Goal: Task Accomplishment & Management: Manage account settings

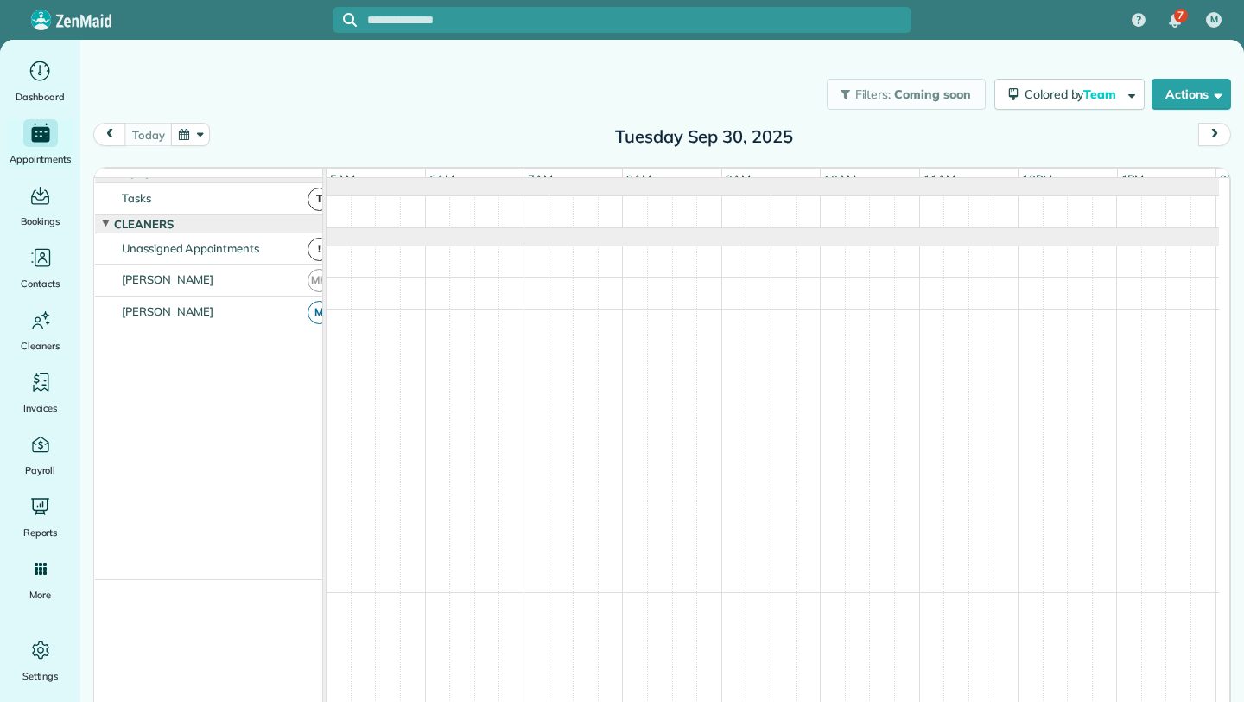
scroll to position [0, 99]
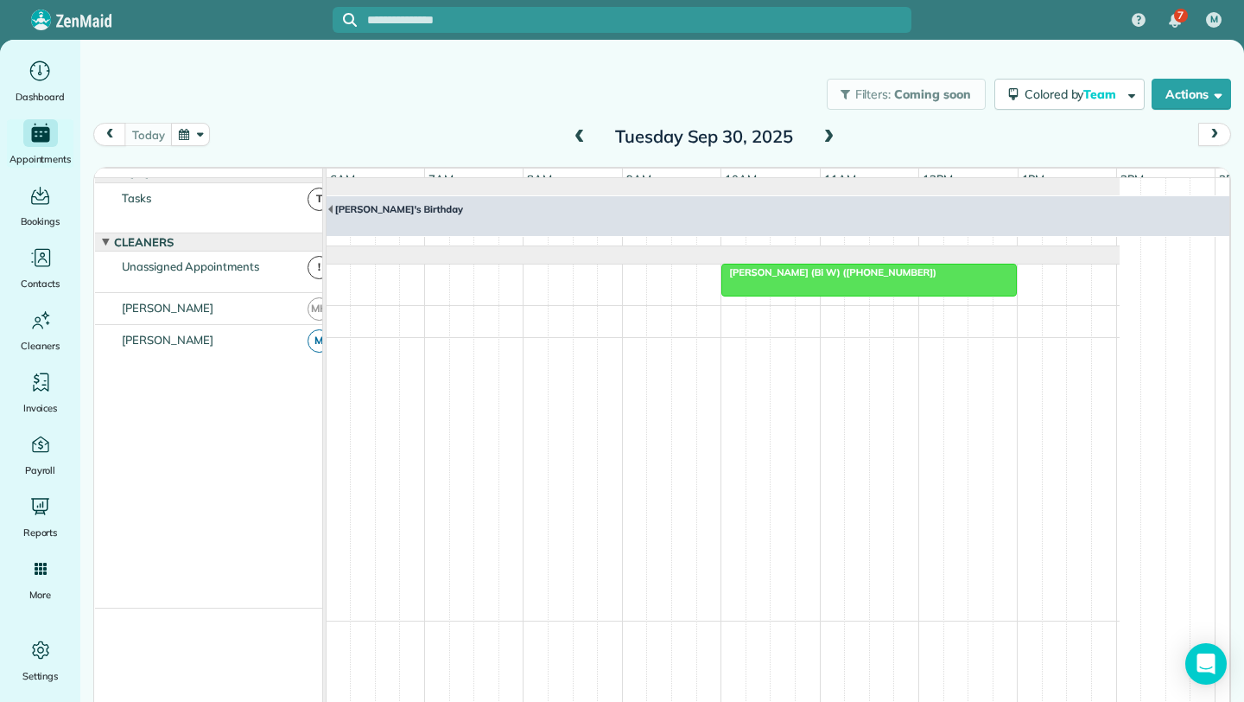
click at [827, 138] on span at bounding box center [828, 138] width 19 height 16
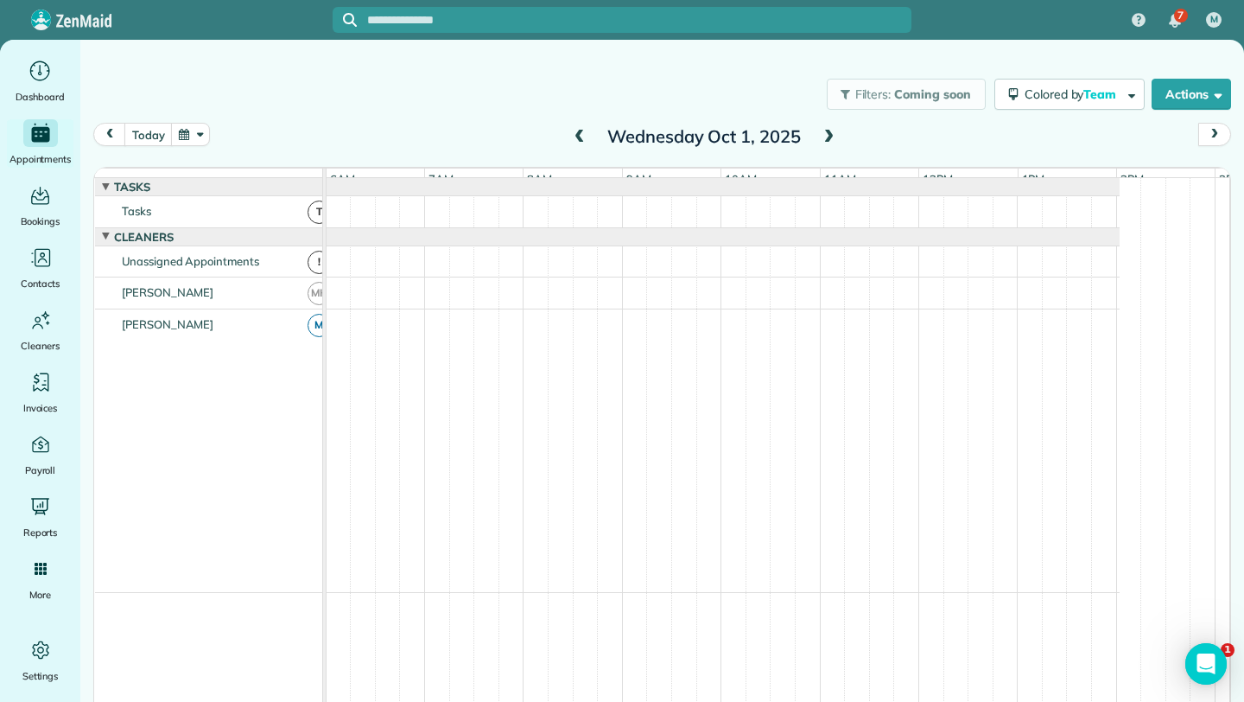
scroll to position [0, 0]
click at [819, 134] on span at bounding box center [828, 138] width 19 height 16
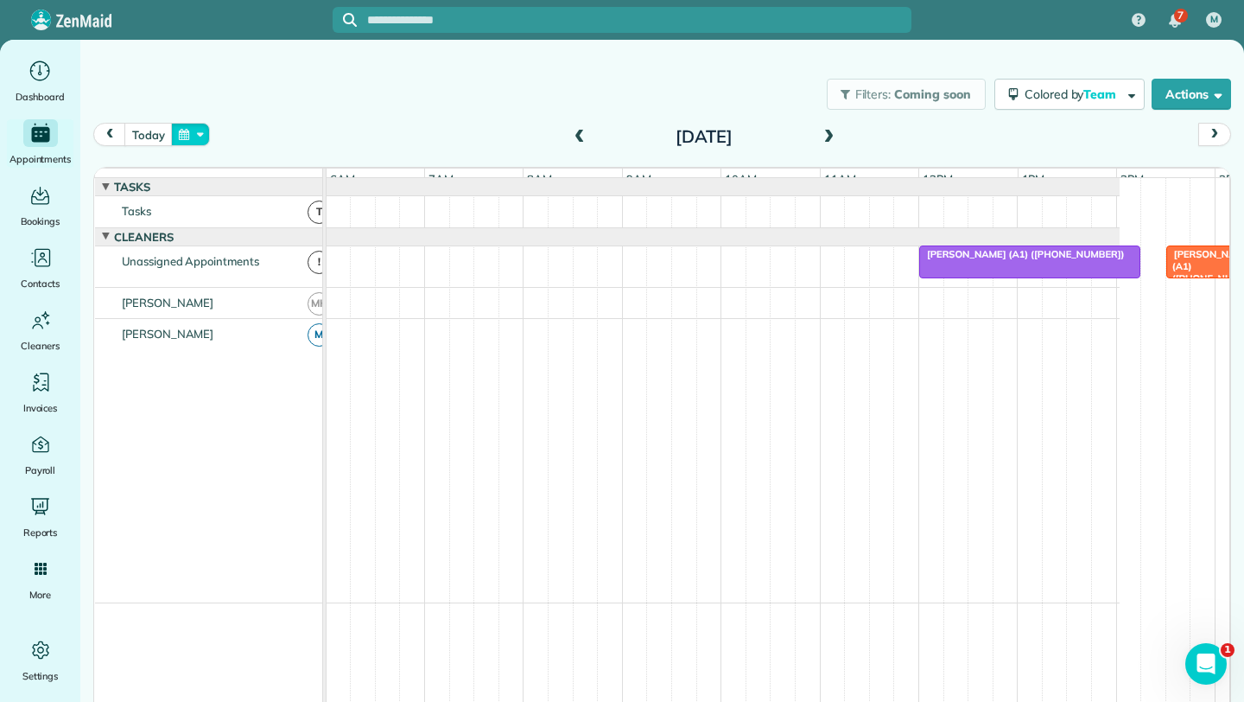
click at [186, 131] on button "button" at bounding box center [191, 134] width 40 height 23
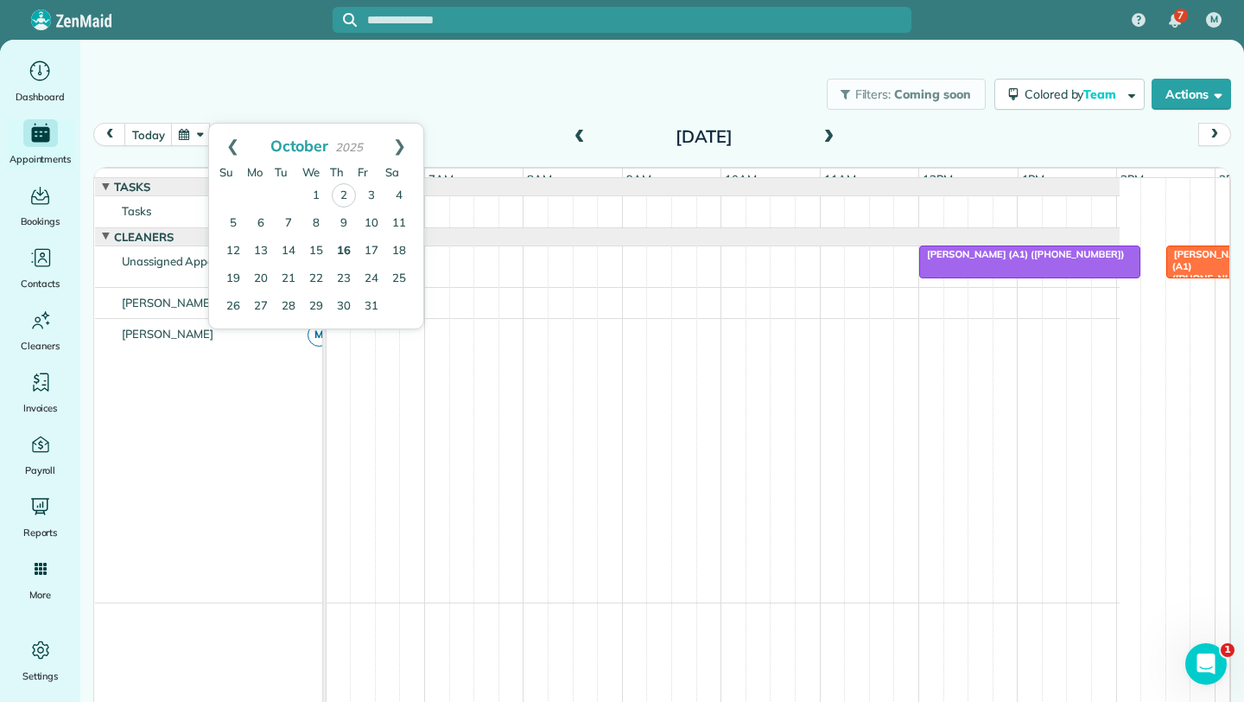
click at [343, 251] on link "16" at bounding box center [344, 252] width 28 height 28
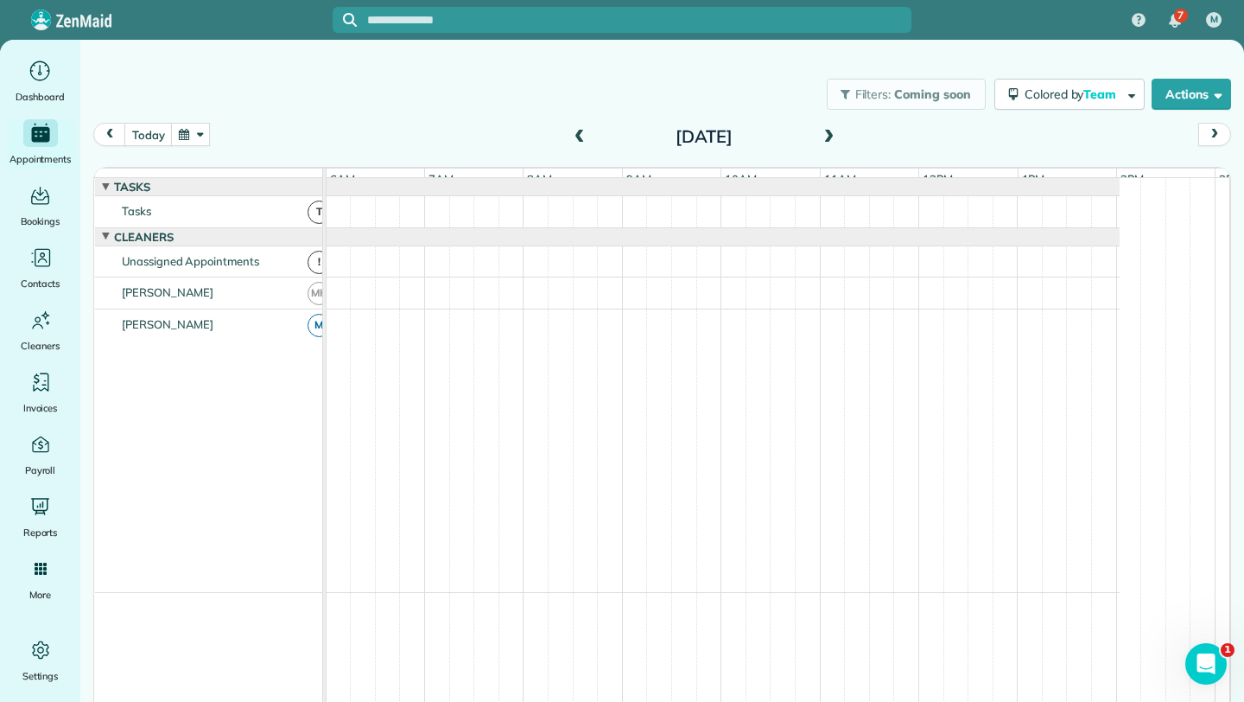
click at [570, 135] on span at bounding box center [579, 138] width 19 height 16
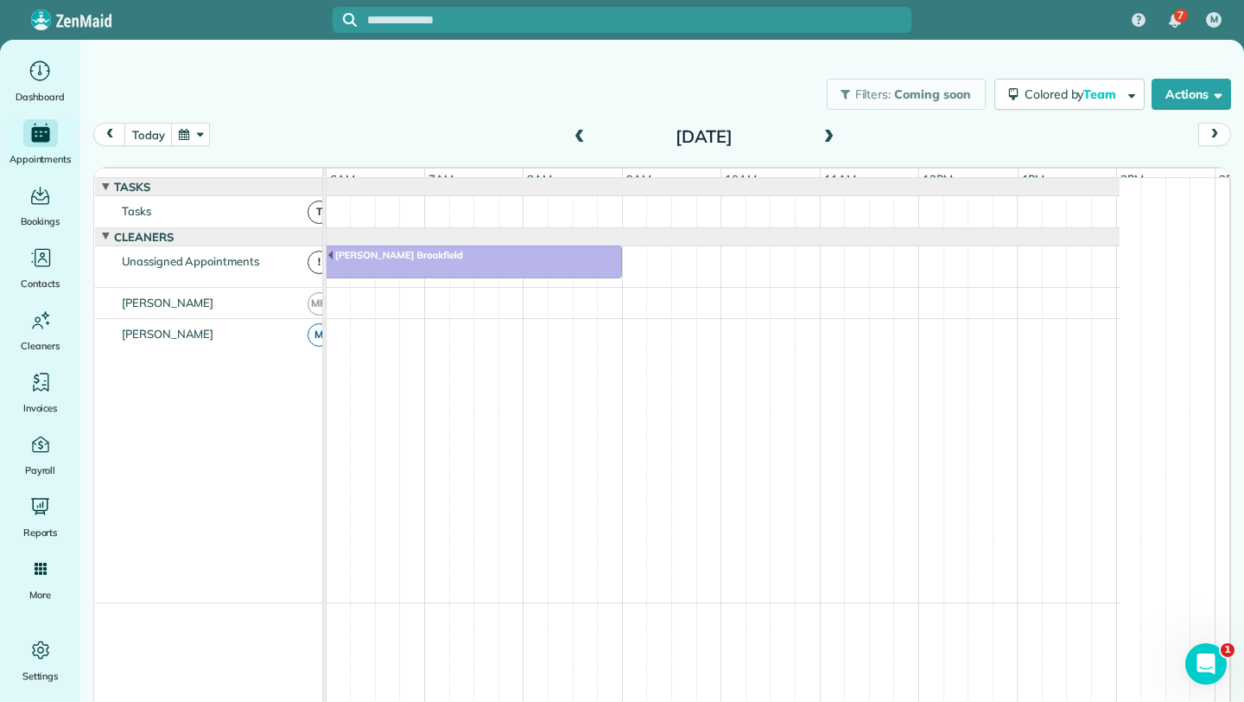
click at [574, 137] on span at bounding box center [579, 138] width 19 height 16
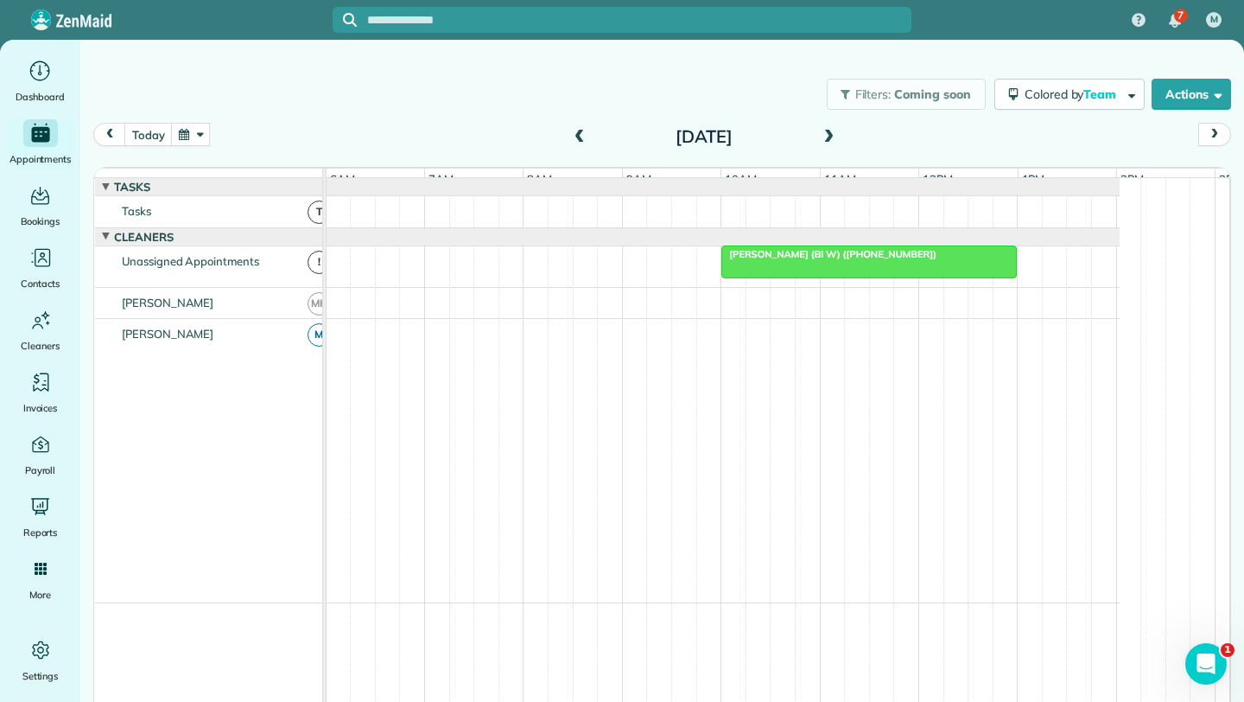
click at [574, 137] on span at bounding box center [579, 138] width 19 height 16
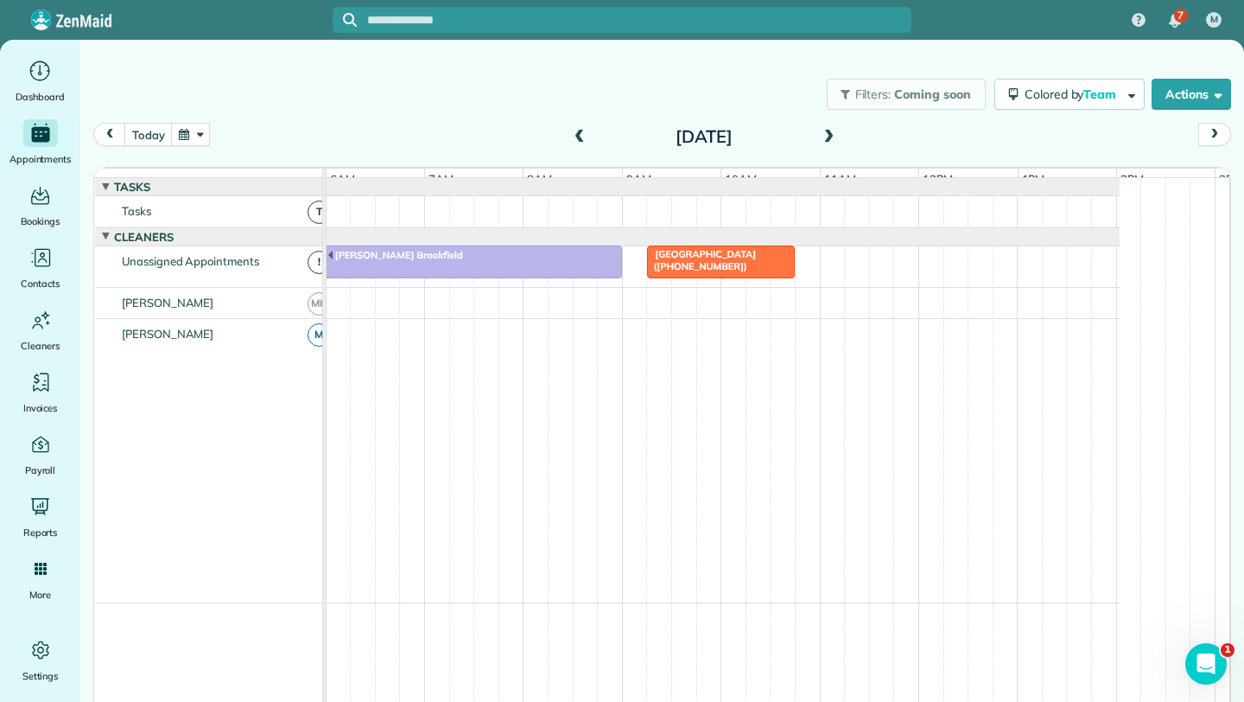
click at [824, 136] on span at bounding box center [828, 138] width 19 height 16
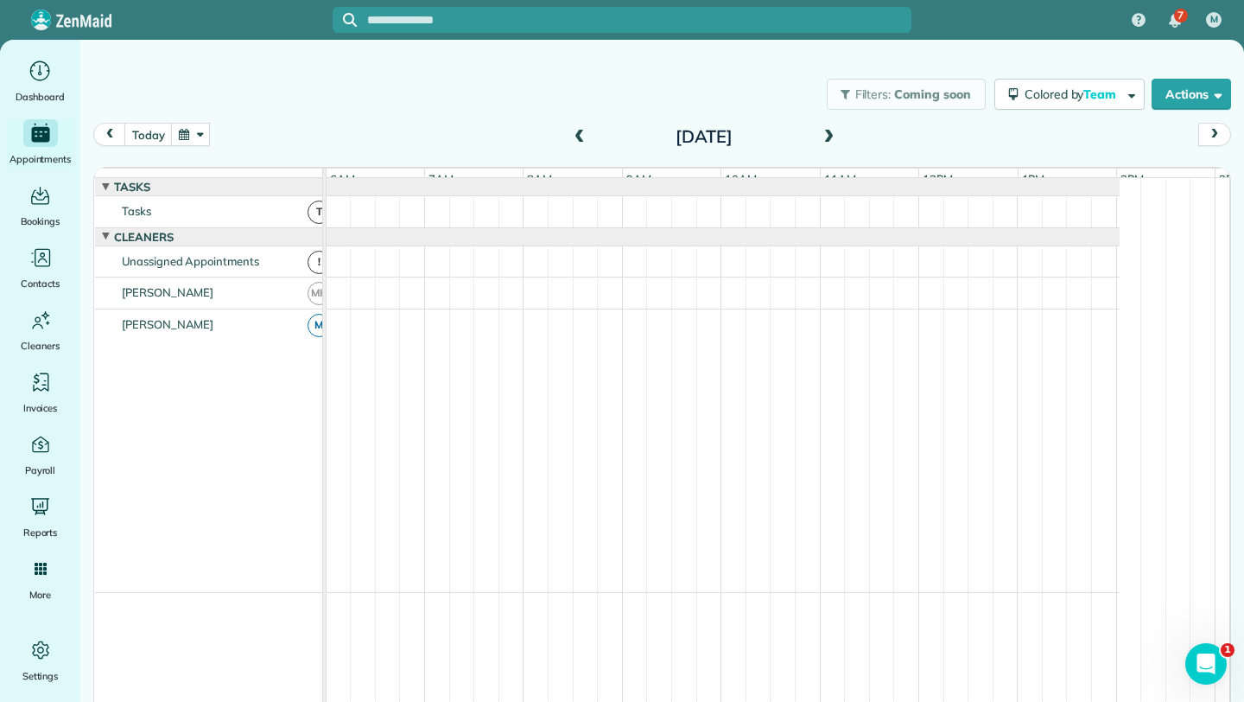
click at [824, 136] on span at bounding box center [828, 138] width 19 height 16
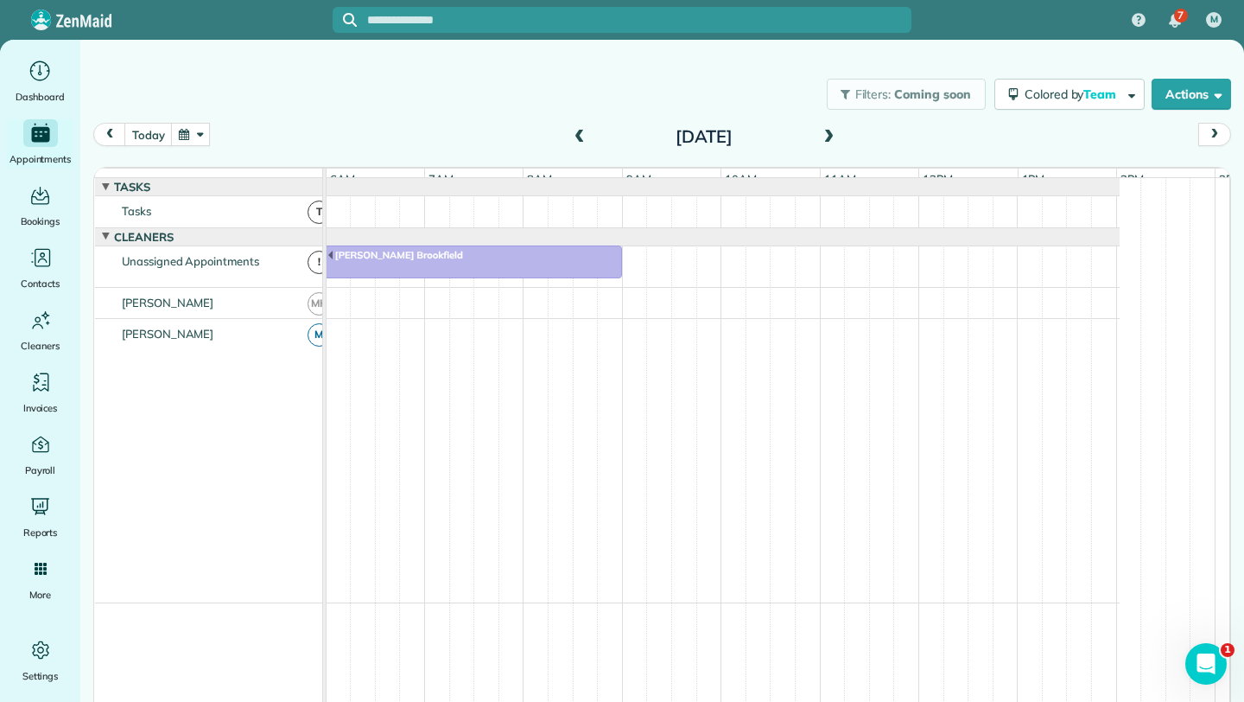
click at [824, 136] on span at bounding box center [828, 138] width 19 height 16
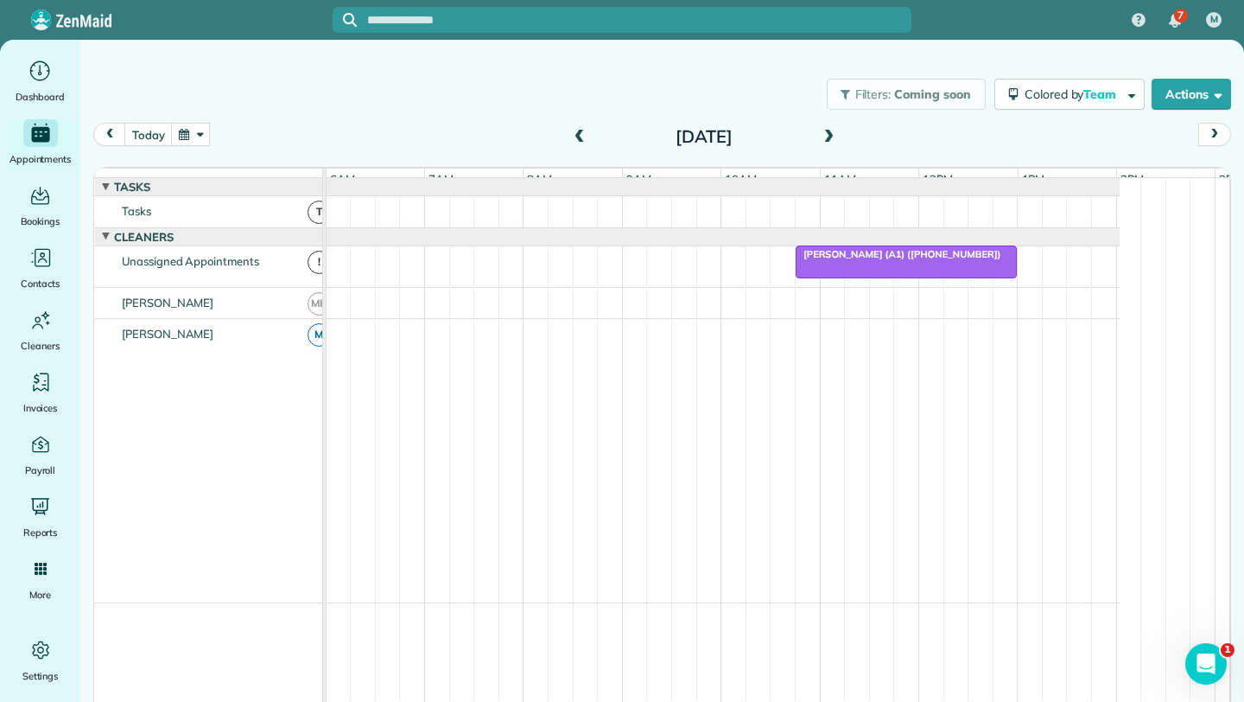
click at [887, 274] on div at bounding box center [907, 261] width 220 height 31
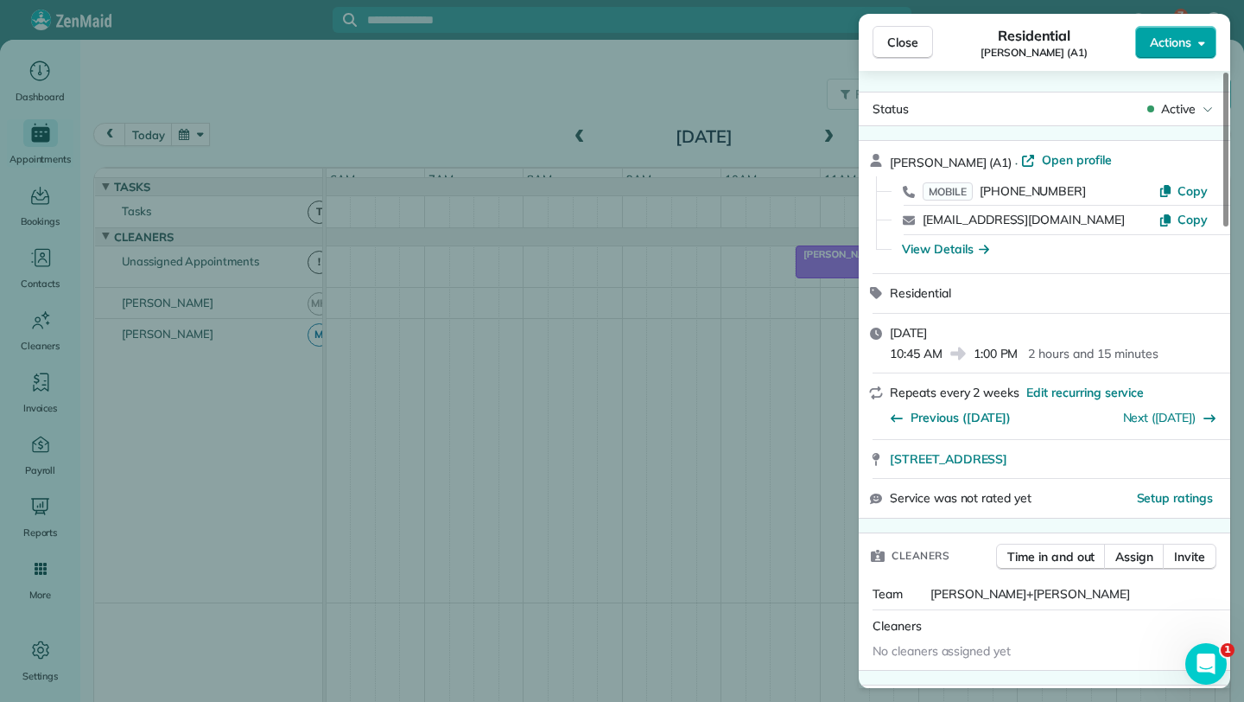
click at [1193, 42] on button "Actions" at bounding box center [1176, 42] width 81 height 33
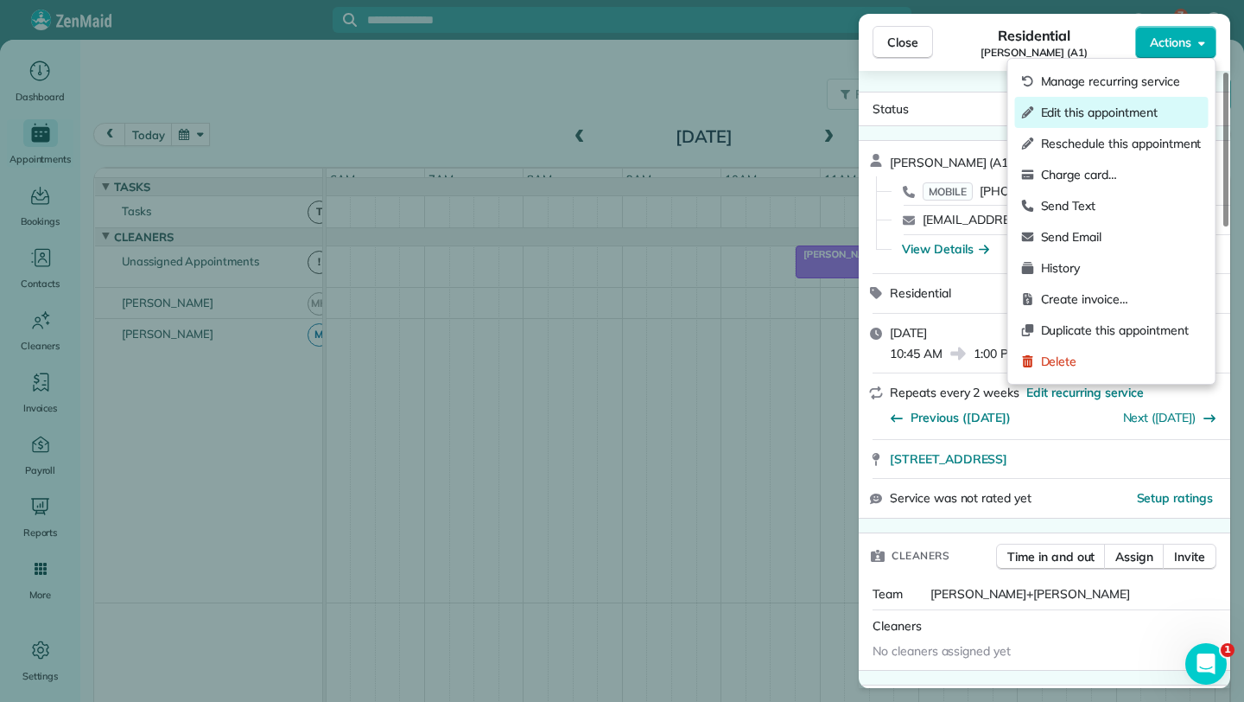
click at [1085, 115] on span "Edit this appointment" at bounding box center [1121, 112] width 161 height 17
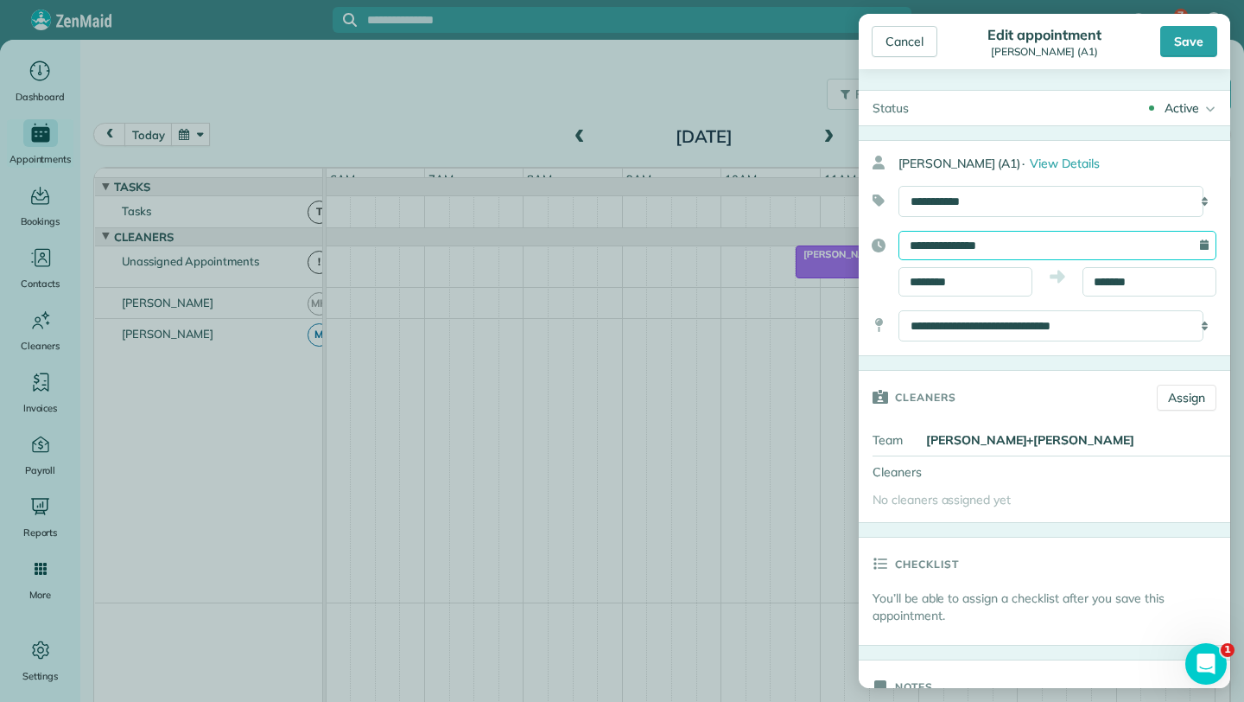
click at [986, 252] on input "**********" at bounding box center [1058, 245] width 318 height 29
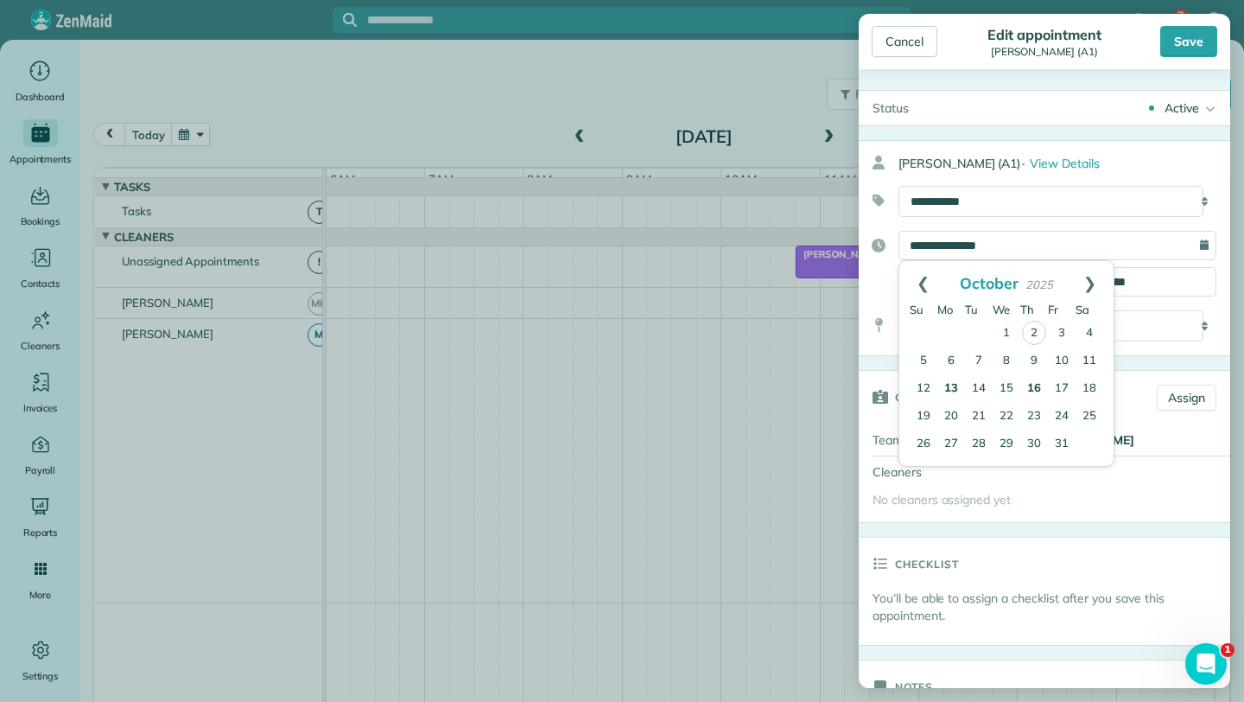
click at [956, 391] on link "13" at bounding box center [952, 389] width 28 height 28
type input "**********"
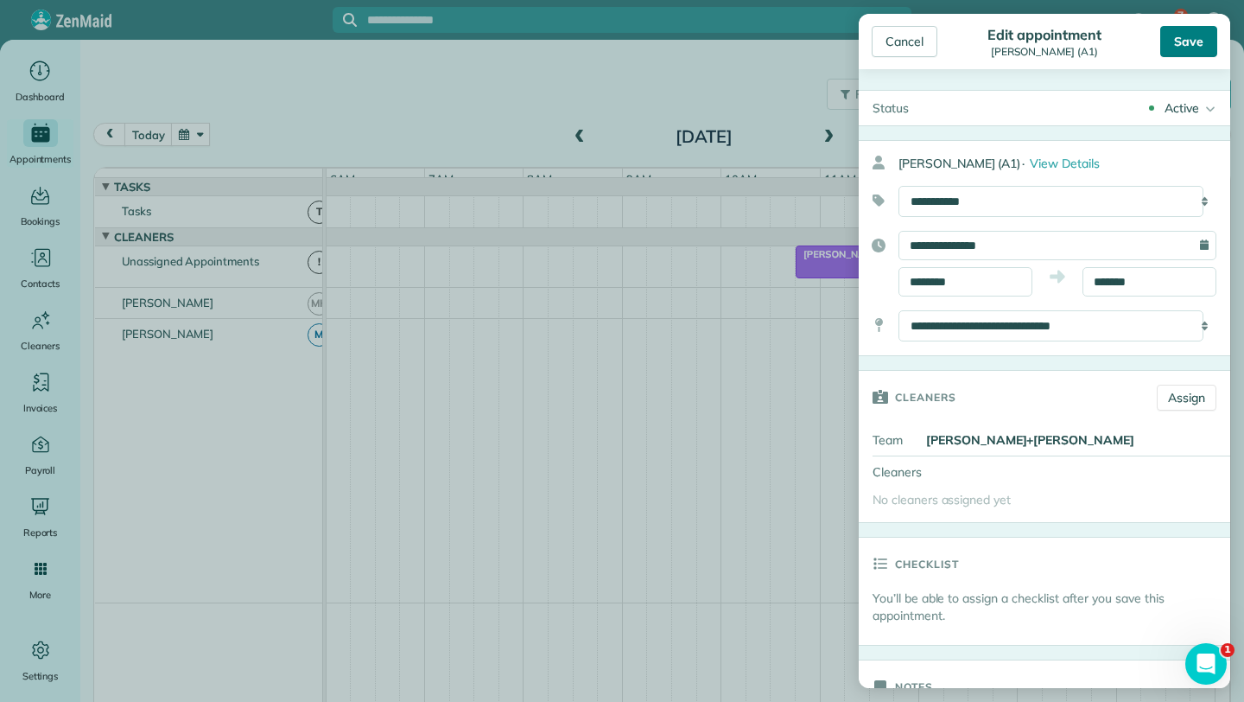
click at [1200, 52] on div "Save" at bounding box center [1189, 41] width 57 height 31
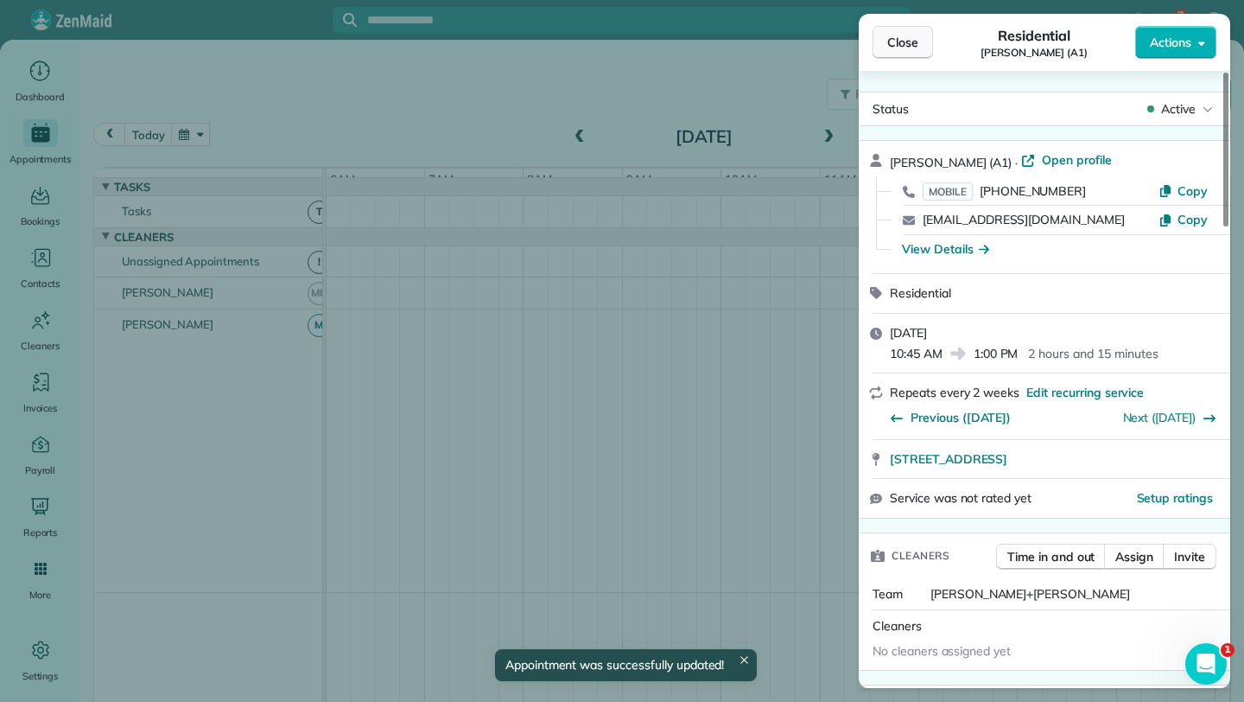
click at [913, 43] on span "Close" at bounding box center [903, 42] width 31 height 17
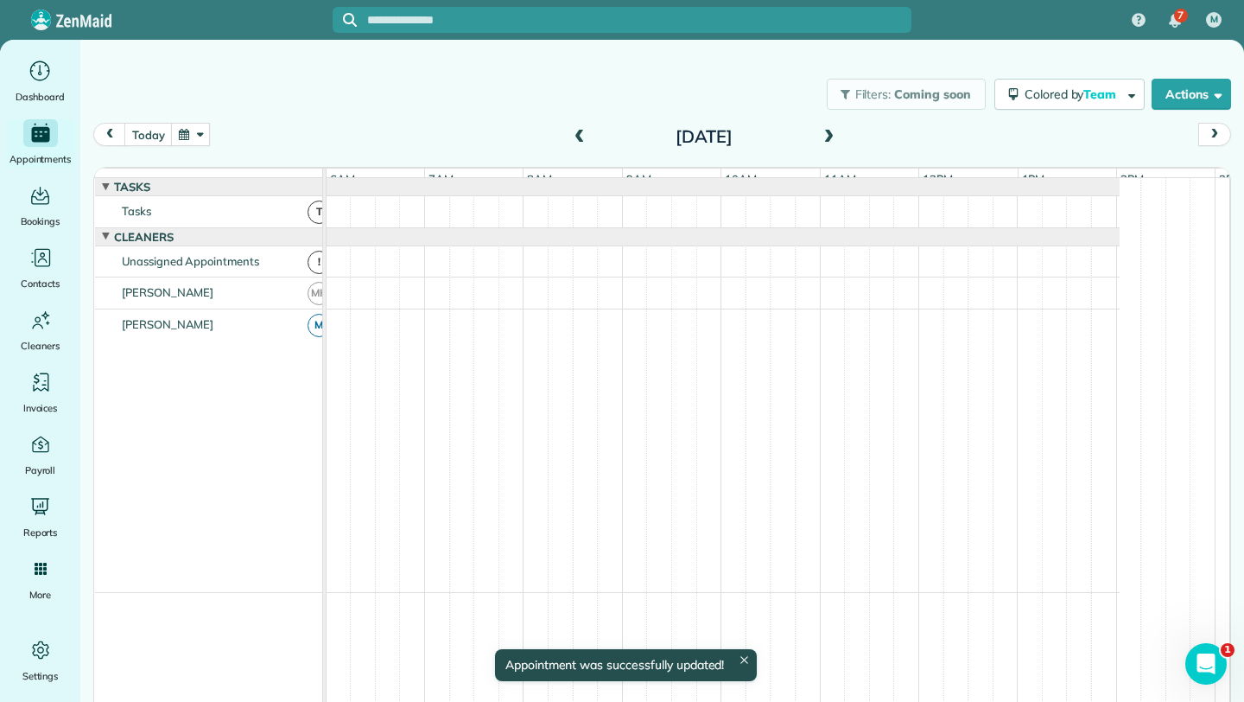
click at [186, 135] on button "button" at bounding box center [191, 134] width 40 height 23
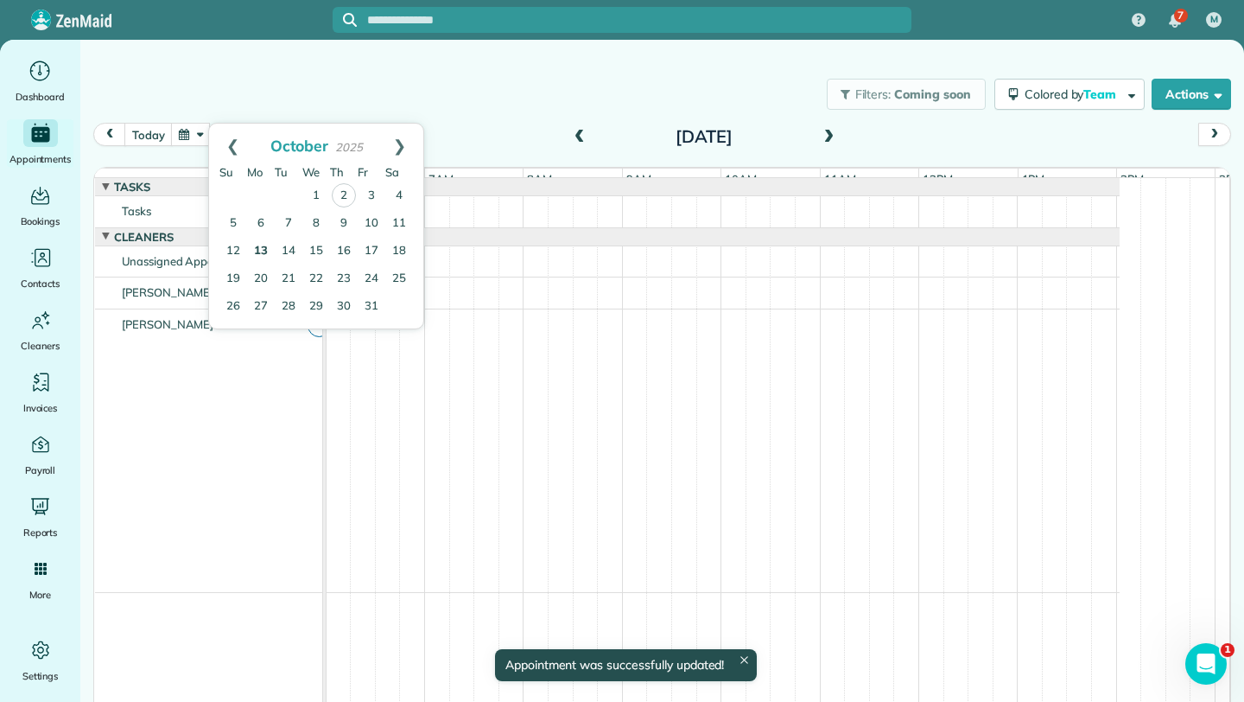
click at [261, 253] on link "13" at bounding box center [261, 252] width 28 height 28
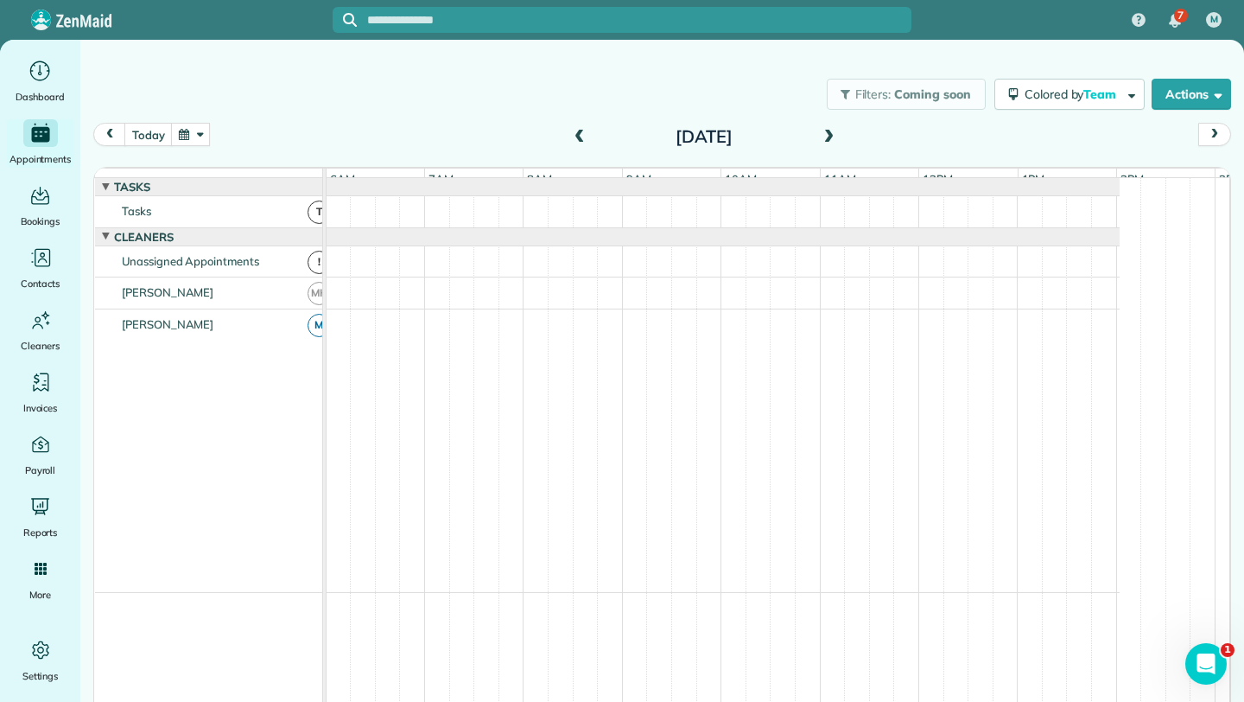
click at [826, 137] on span at bounding box center [828, 138] width 19 height 16
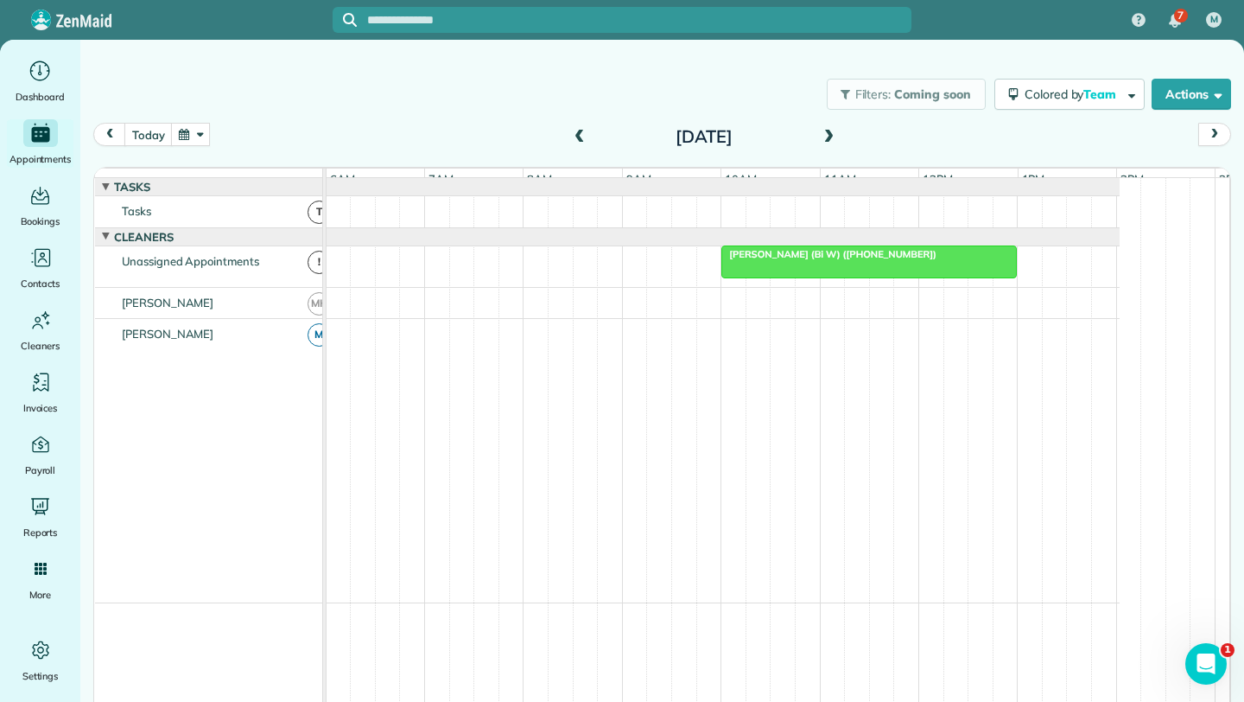
click at [578, 139] on span at bounding box center [579, 138] width 19 height 16
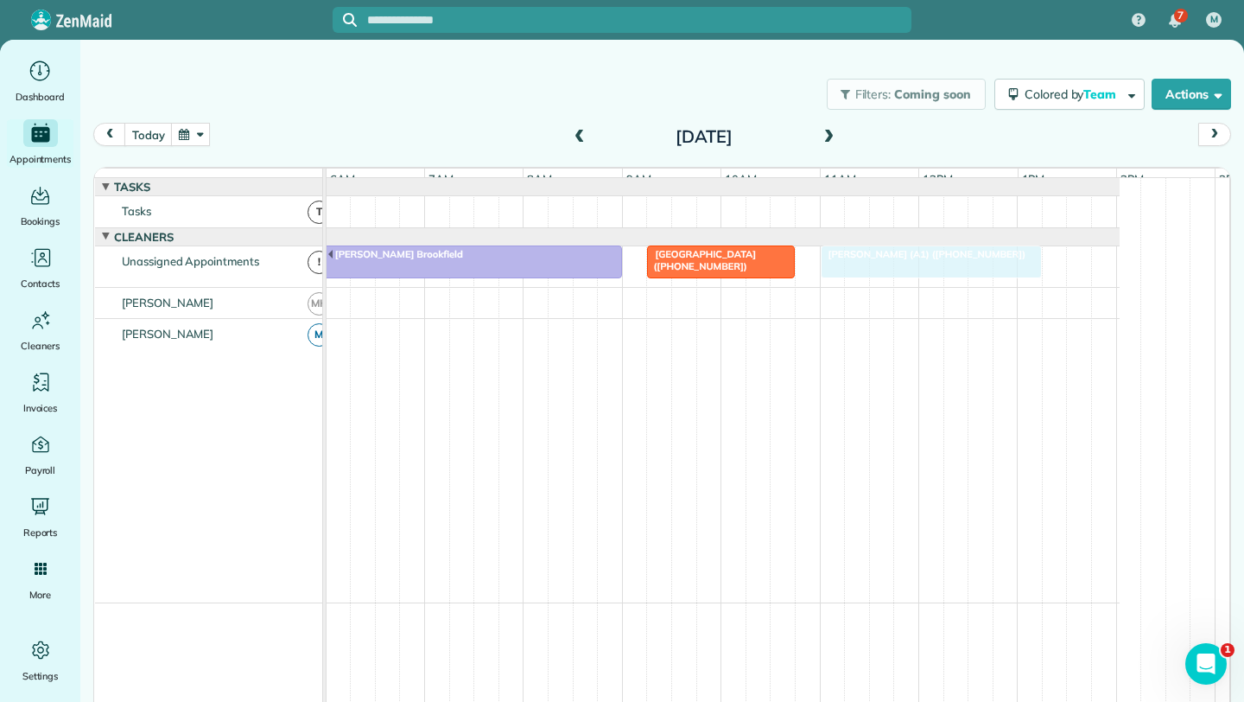
drag, startPoint x: 835, startPoint y: 270, endPoint x: 905, endPoint y: 282, distance: 71.0
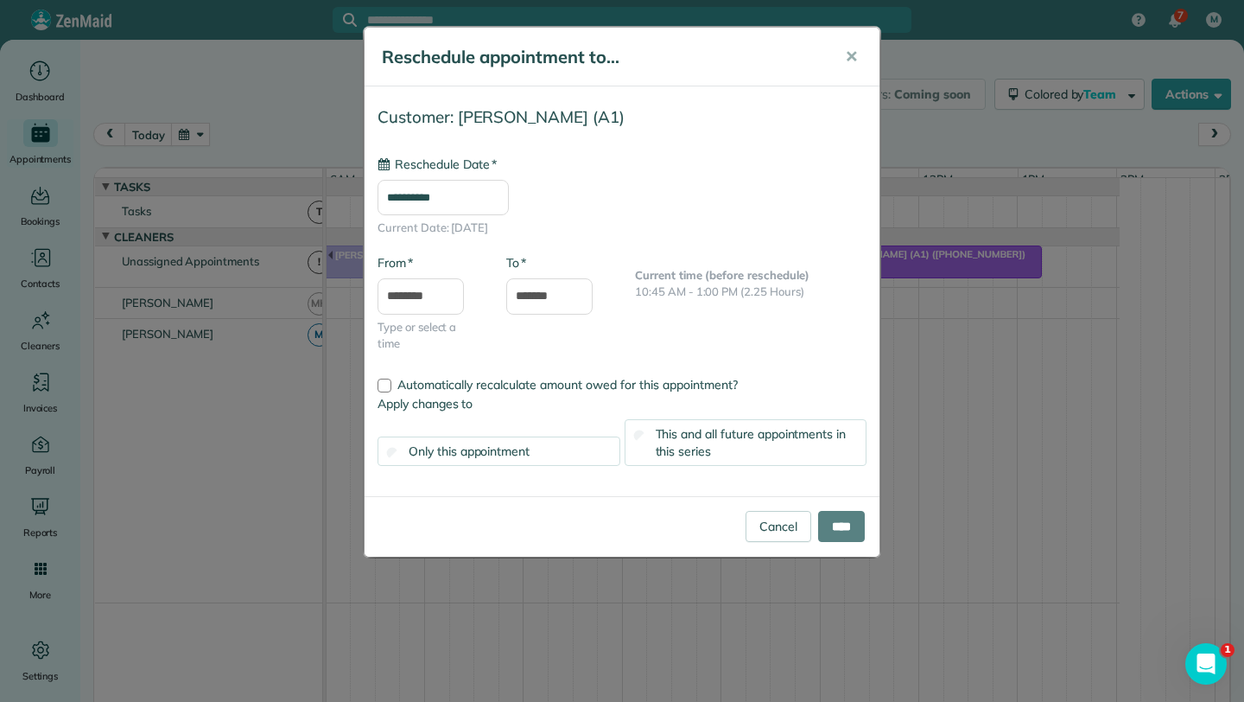
type input "**********"
click at [706, 446] on span "This and all future appointments in this series" at bounding box center [751, 442] width 191 height 33
click at [843, 526] on input "****" at bounding box center [841, 526] width 47 height 31
